Goal: Task Accomplishment & Management: Manage account settings

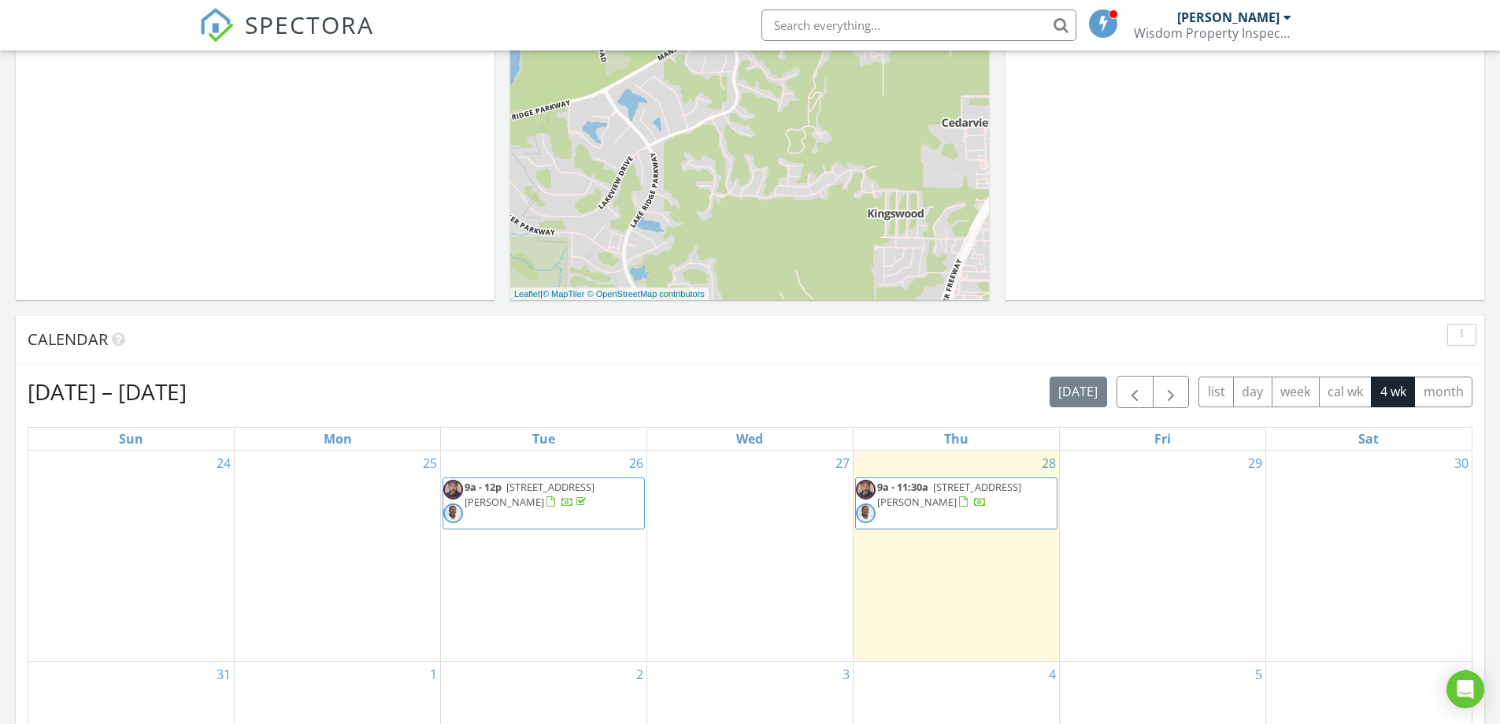
scroll to position [1458, 1524]
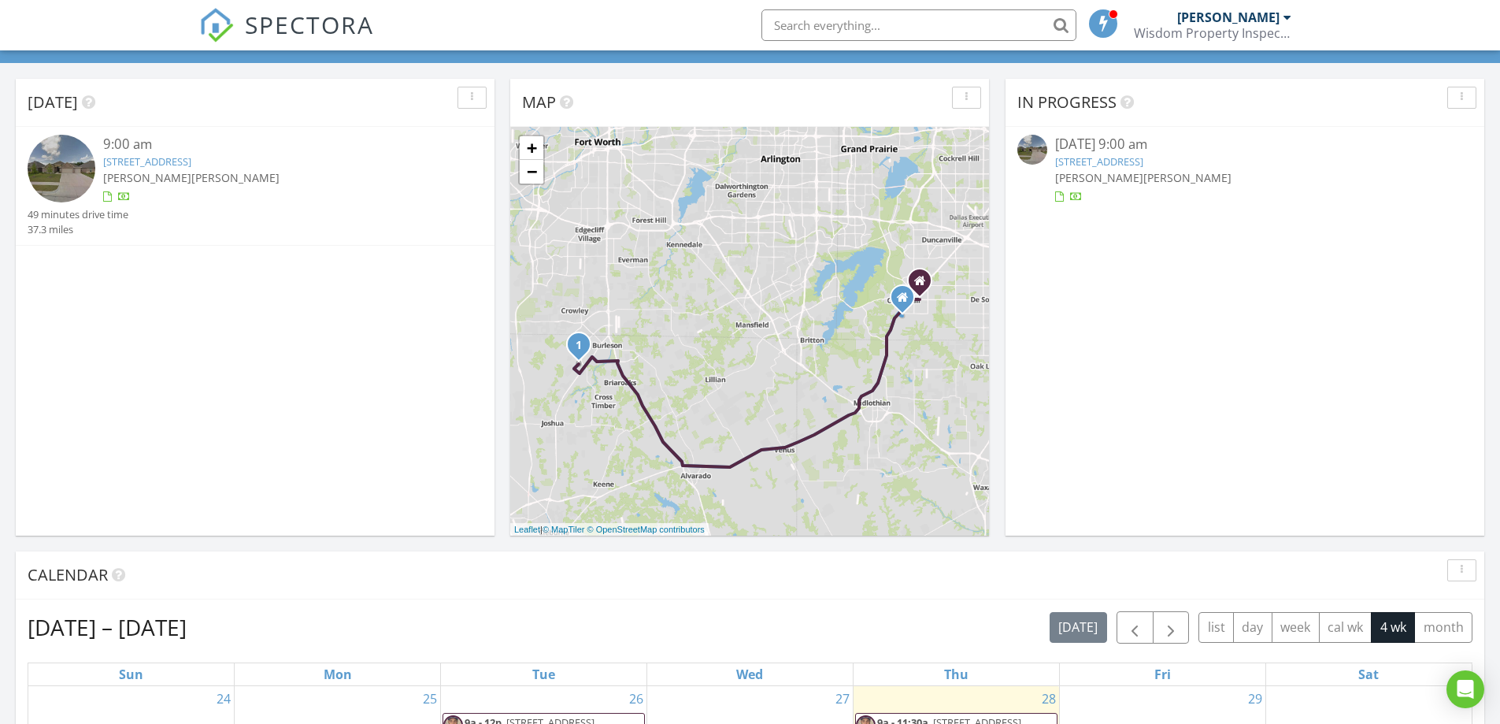
scroll to position [79, 0]
click at [1143, 162] on link "312 Canadian Ln, Burleson, TX 76028" at bounding box center [1099, 162] width 88 height 14
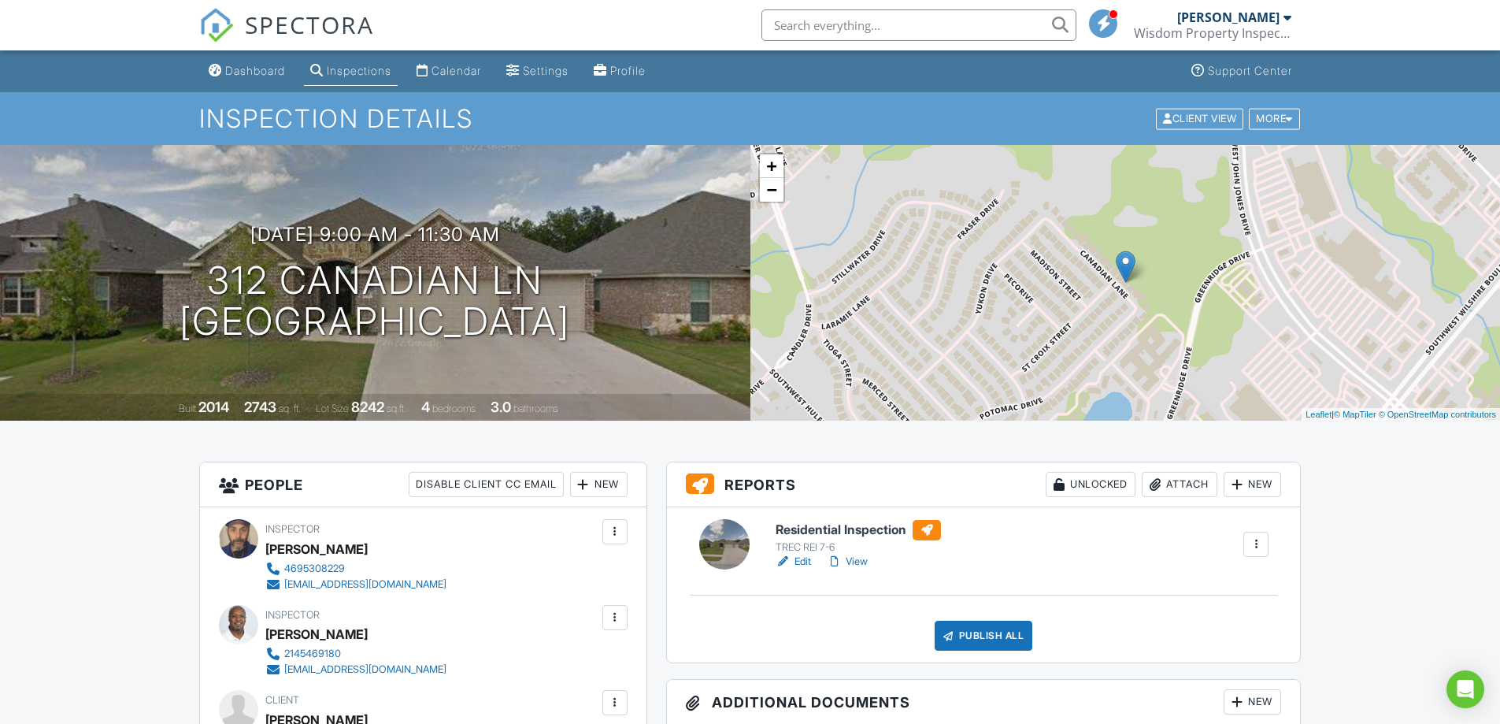
click at [803, 561] on link "Edit" at bounding box center [793, 562] width 35 height 16
